Goal: Task Accomplishment & Management: Use online tool/utility

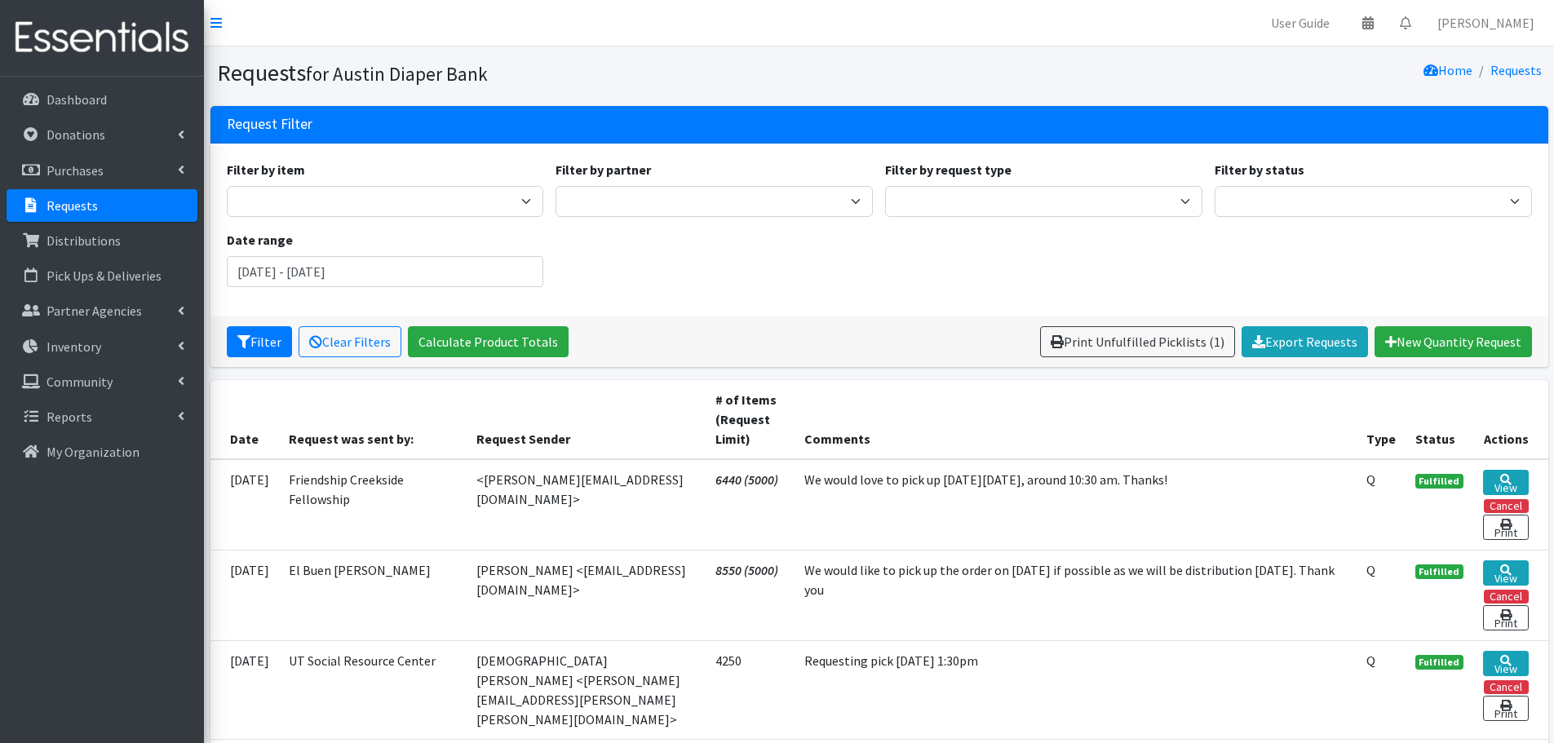
click at [73, 198] on p "Requests" at bounding box center [71, 205] width 51 height 16
click at [75, 202] on p "Requests" at bounding box center [71, 205] width 51 height 16
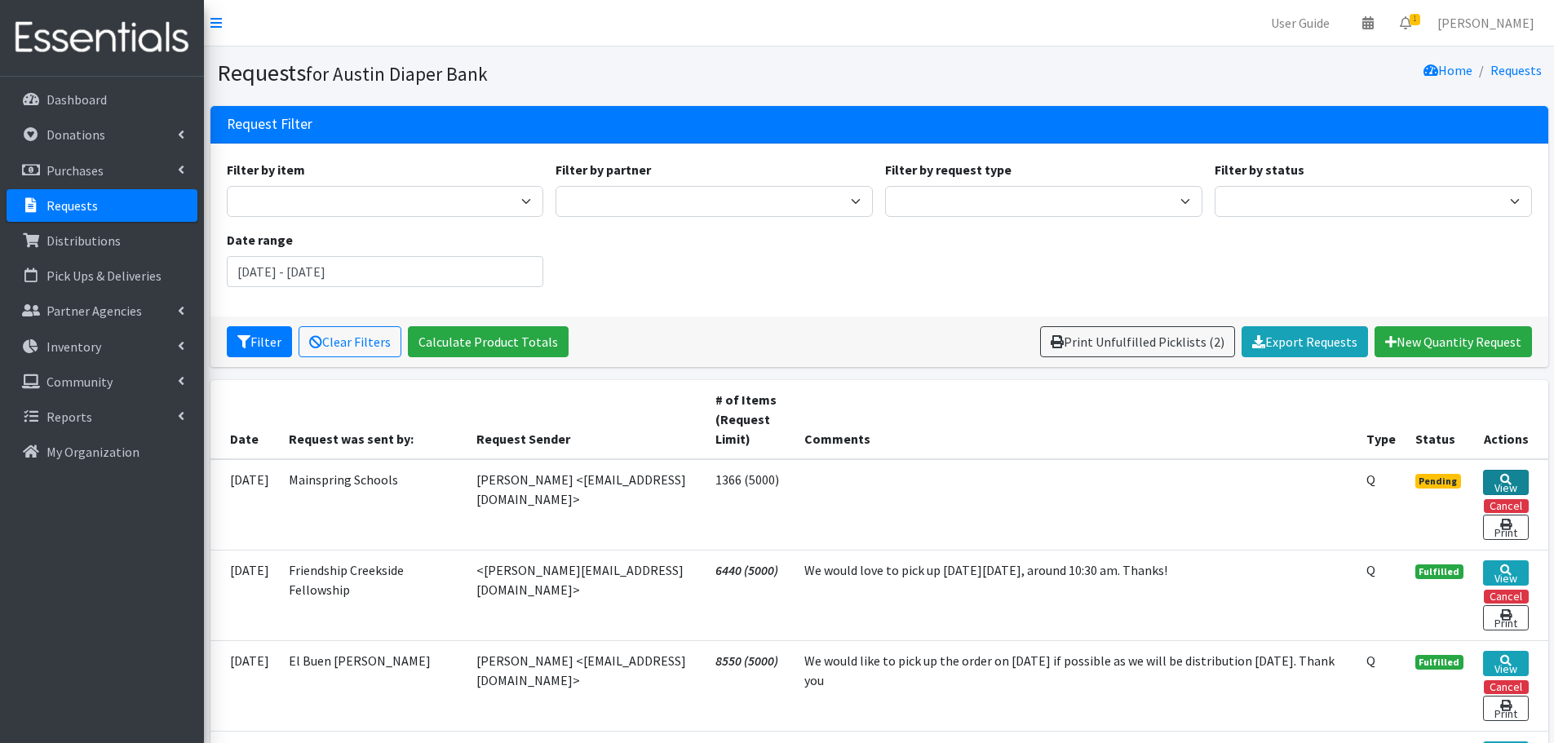
click at [1510, 486] on link "View" at bounding box center [1505, 482] width 45 height 25
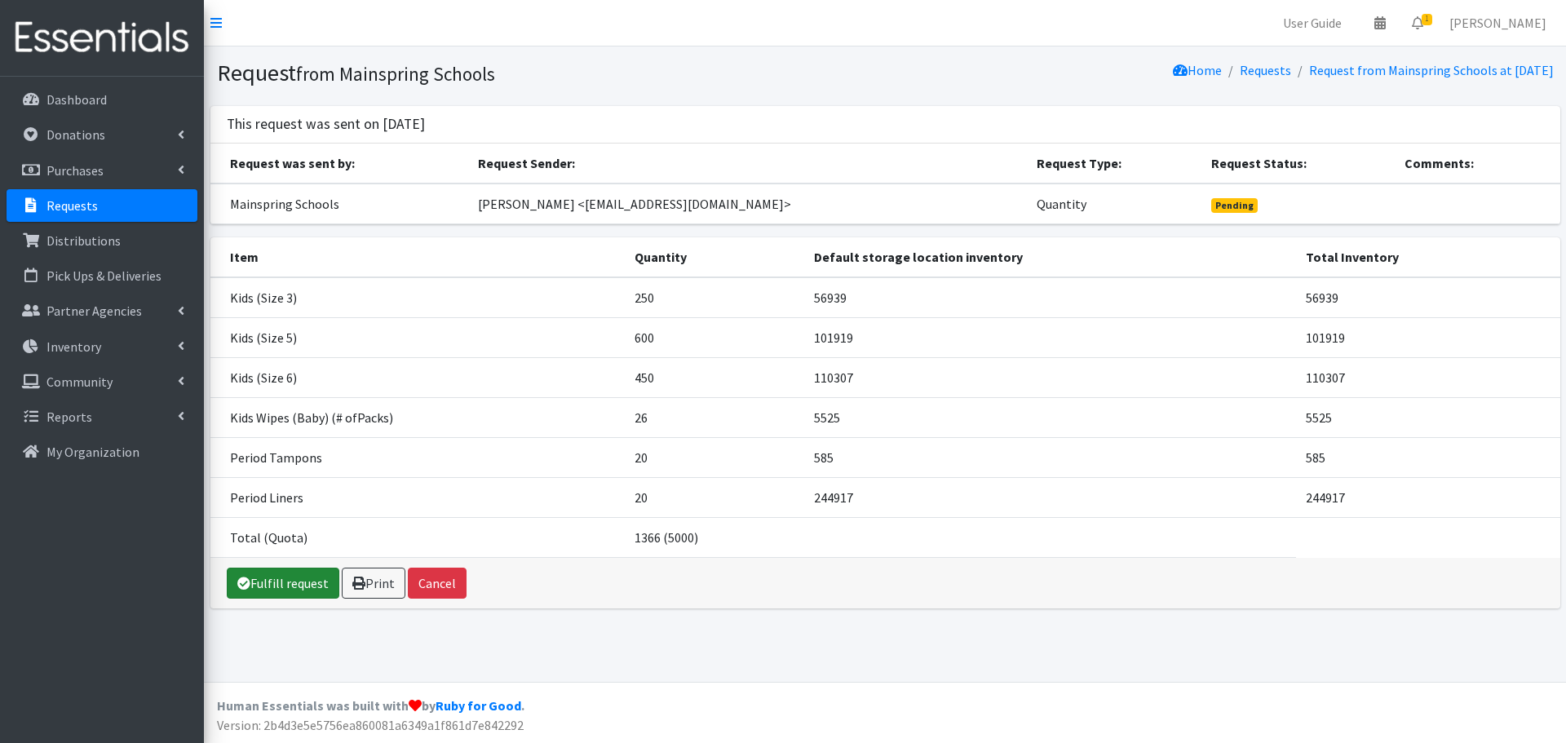
click at [271, 587] on link "Fulfill request" at bounding box center [283, 583] width 113 height 31
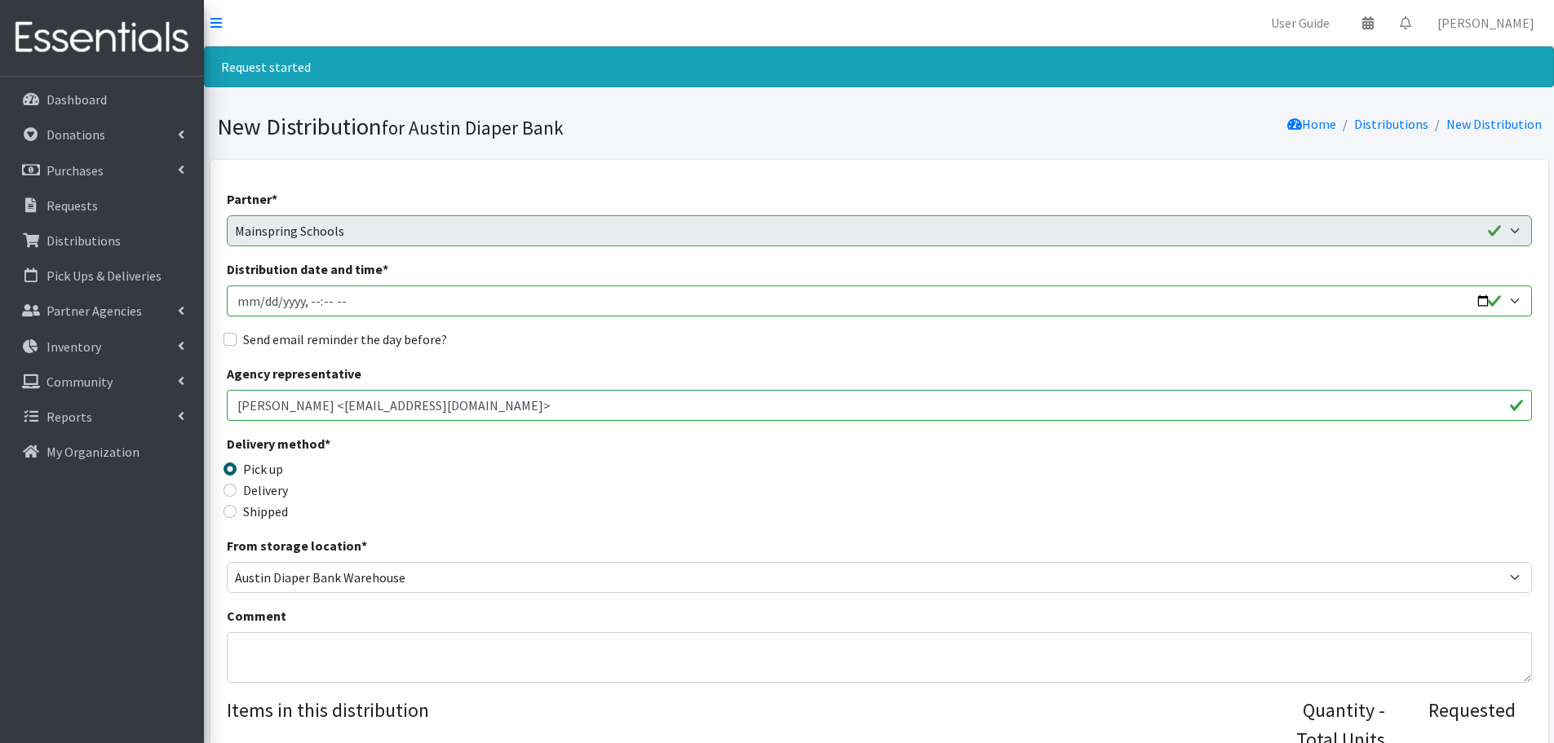
click at [1484, 296] on input "Distribution date and time *" at bounding box center [879, 300] width 1305 height 31
click at [309, 294] on input "Distribution date and time *" at bounding box center [879, 300] width 1305 height 31
type input "2025-09-02T09:30"
click at [223, 338] on input "Send email reminder the day before?" at bounding box center [229, 339] width 13 height 13
checkbox input "true"
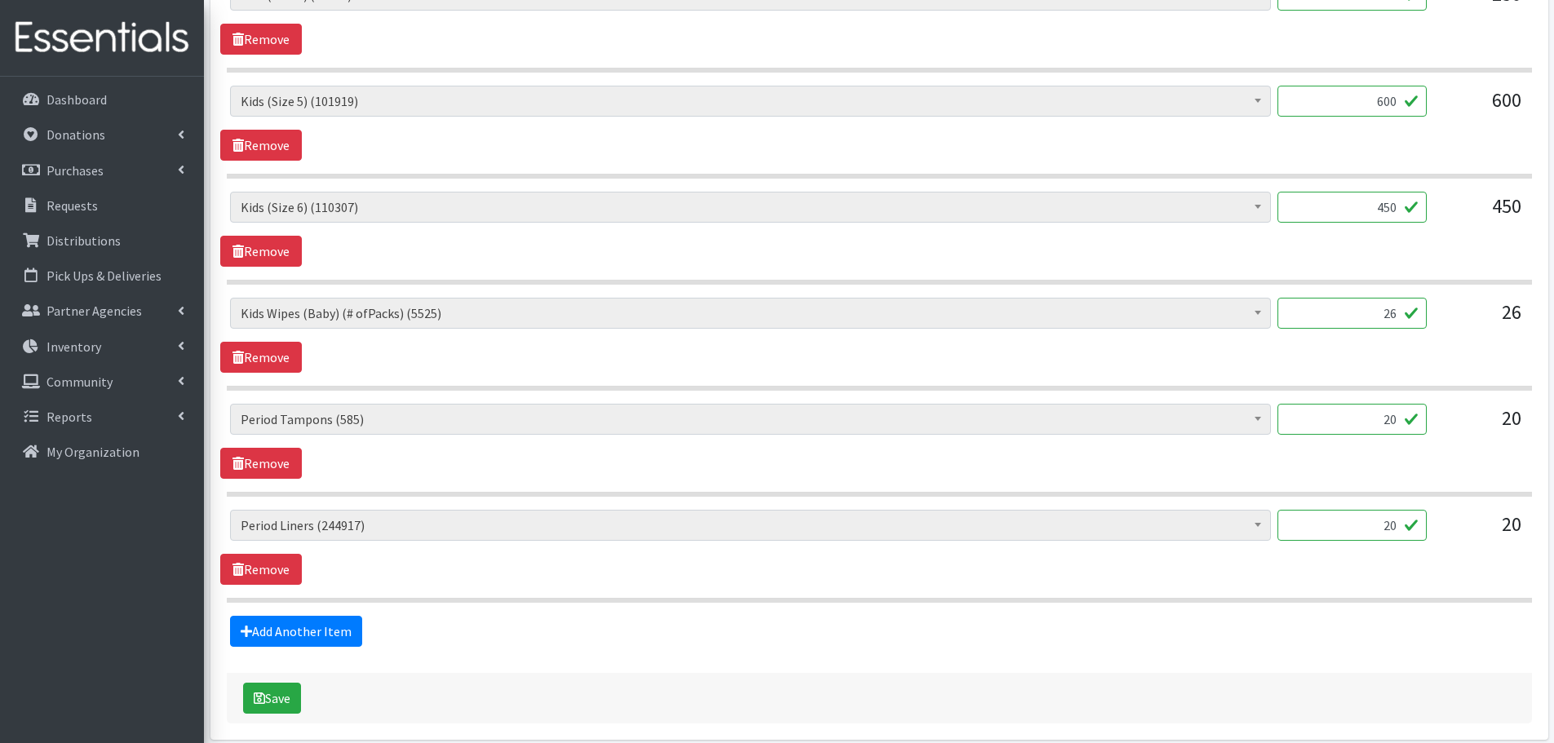
scroll to position [816, 0]
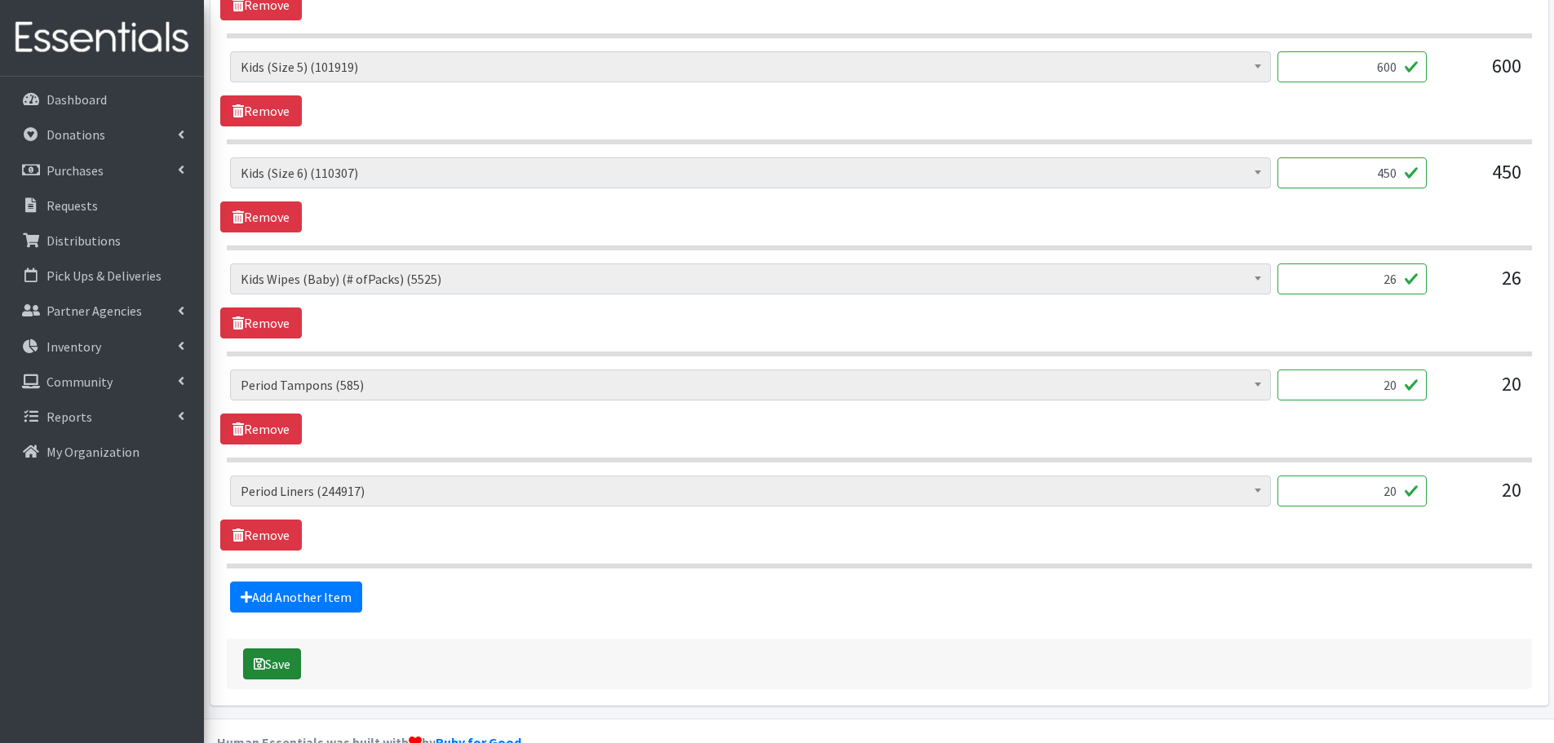
click at [272, 660] on button "Save" at bounding box center [272, 663] width 58 height 31
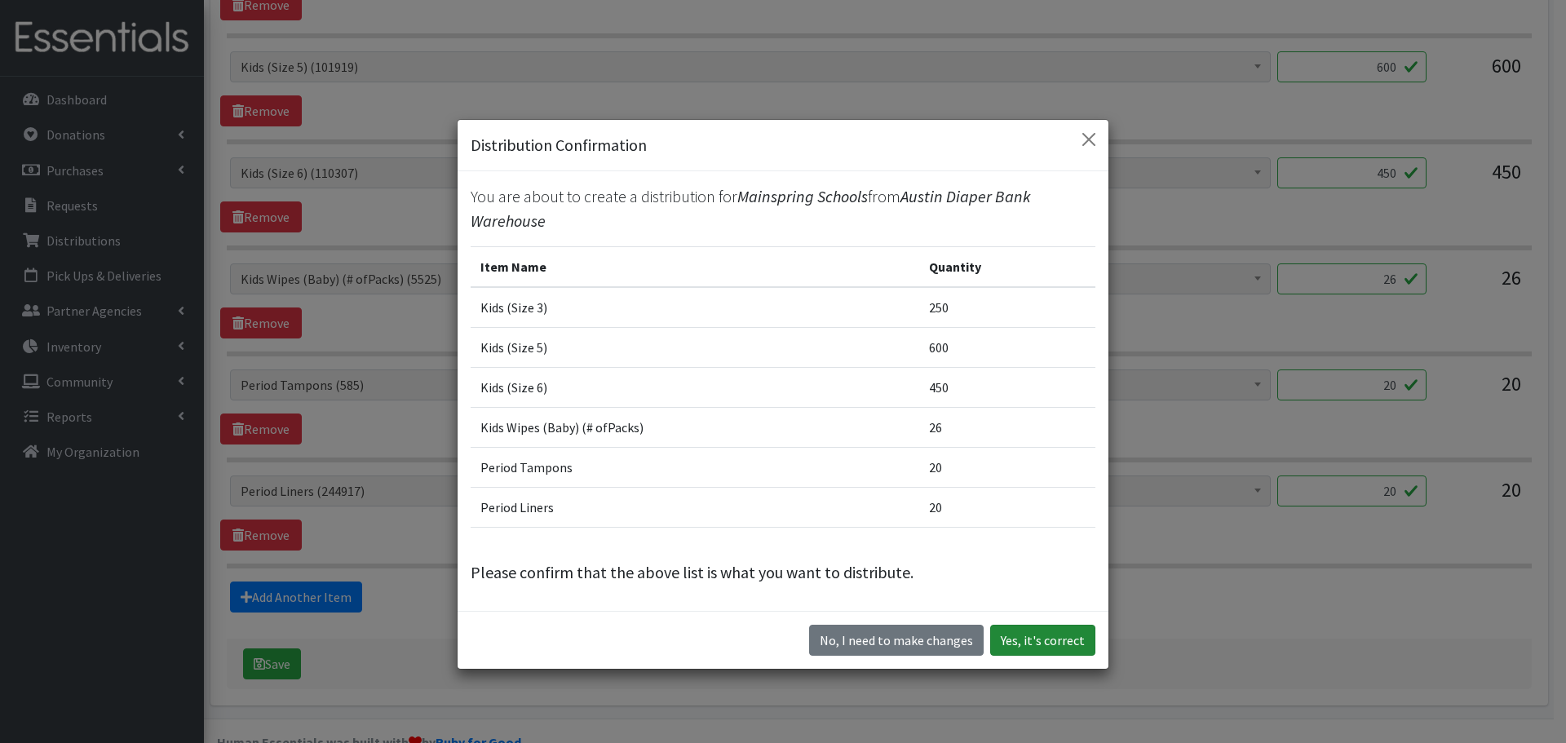
click at [1068, 635] on button "Yes, it's correct" at bounding box center [1042, 640] width 105 height 31
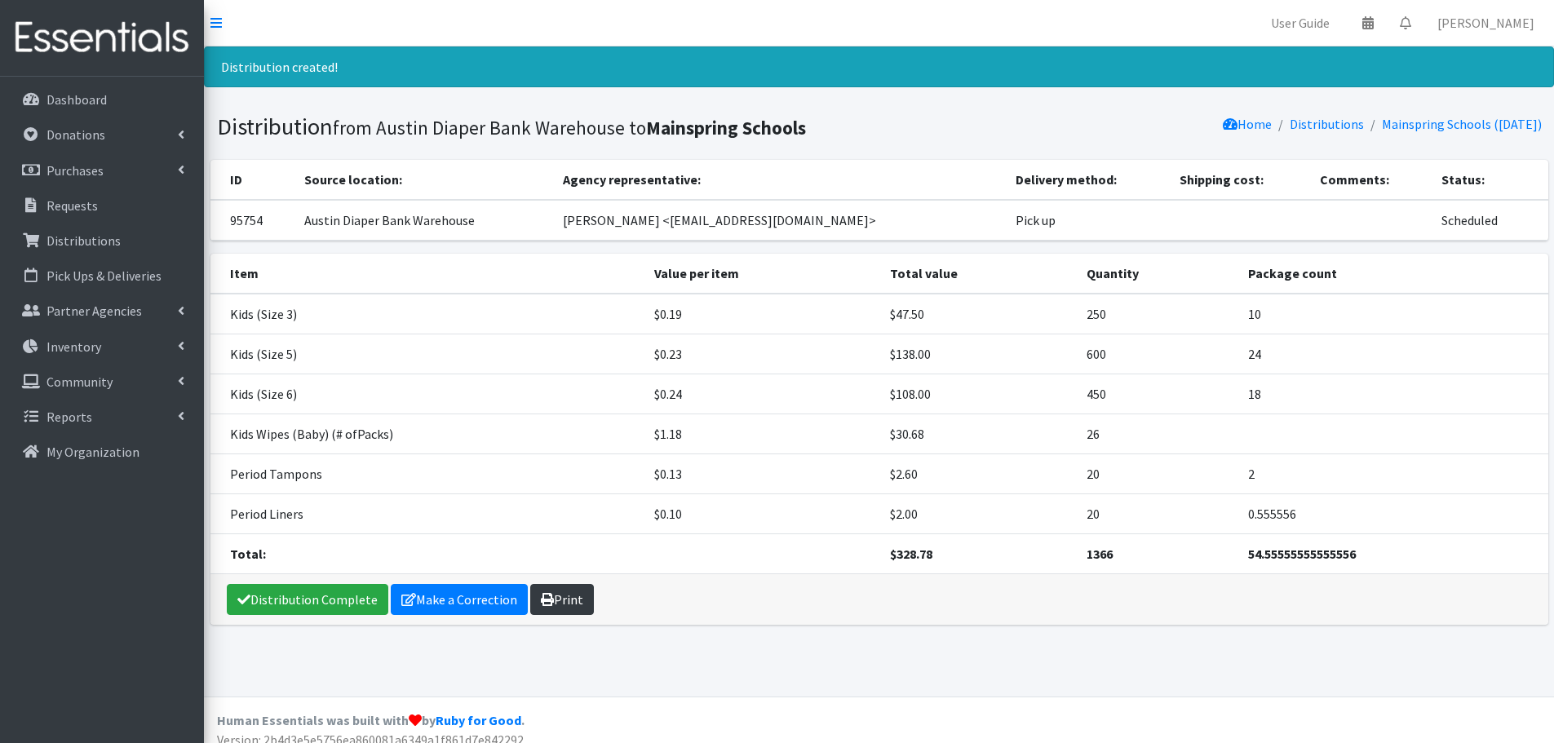
click at [564, 594] on link "Print" at bounding box center [562, 599] width 64 height 31
click at [83, 201] on p "Requests" at bounding box center [71, 205] width 51 height 16
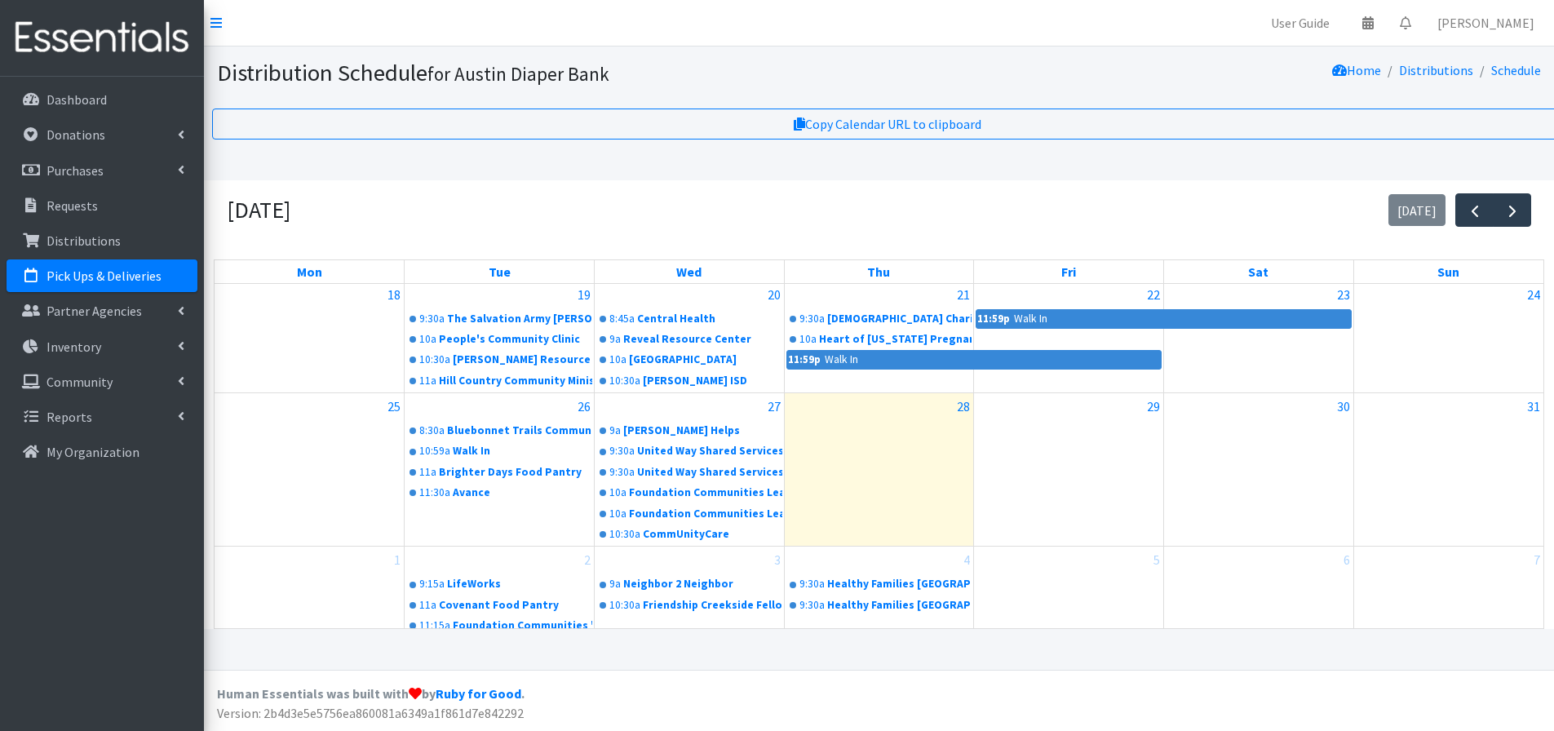
scroll to position [12, 0]
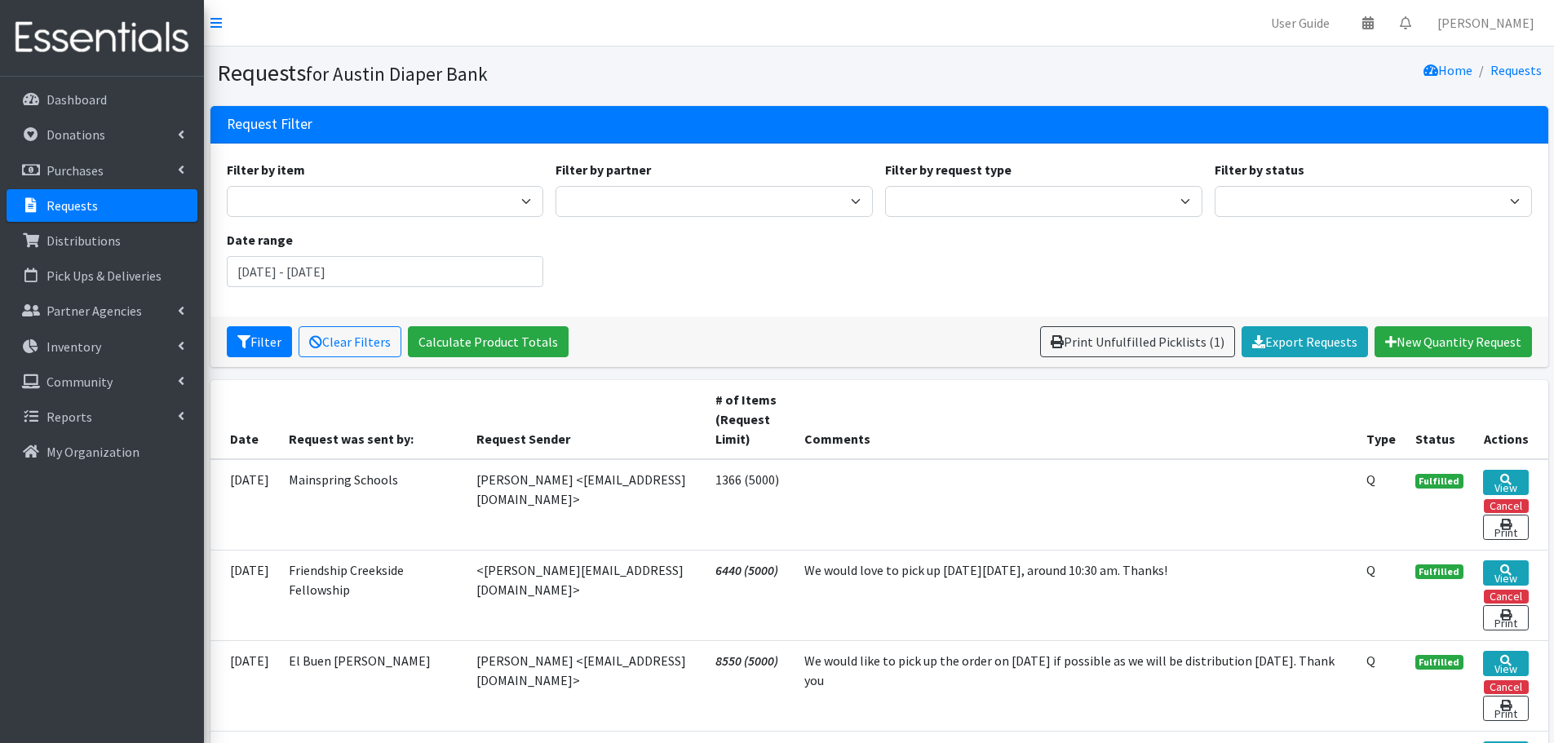
click at [70, 198] on p "Requests" at bounding box center [71, 205] width 51 height 16
click at [76, 212] on p "Requests" at bounding box center [71, 205] width 51 height 16
